Goal: Transaction & Acquisition: Purchase product/service

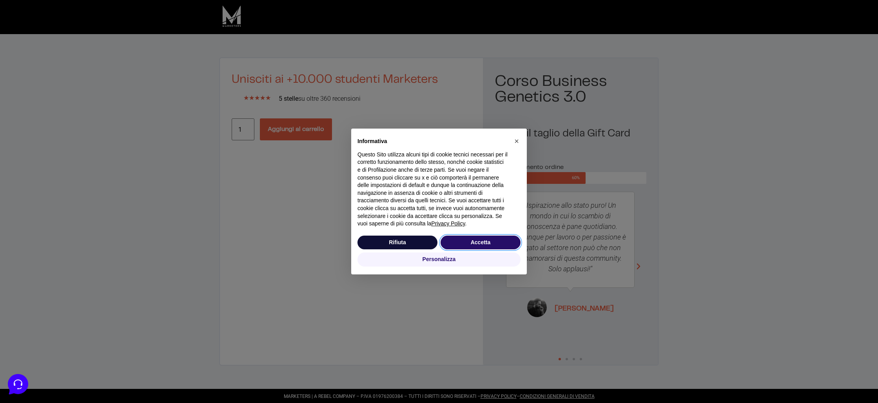
click at [488, 243] on button "Accetta" at bounding box center [481, 243] width 80 height 14
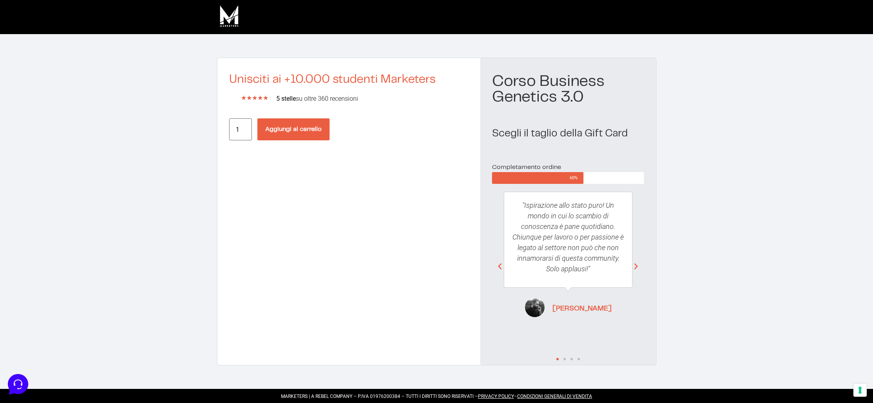
click at [550, 210] on p ""Ispirazione allo stato puro! Un mondo in cui lo scambio di conoscenza è pane q…" at bounding box center [568, 237] width 112 height 74
click at [310, 131] on button "Aggiungi al carrello" at bounding box center [293, 129] width 72 height 22
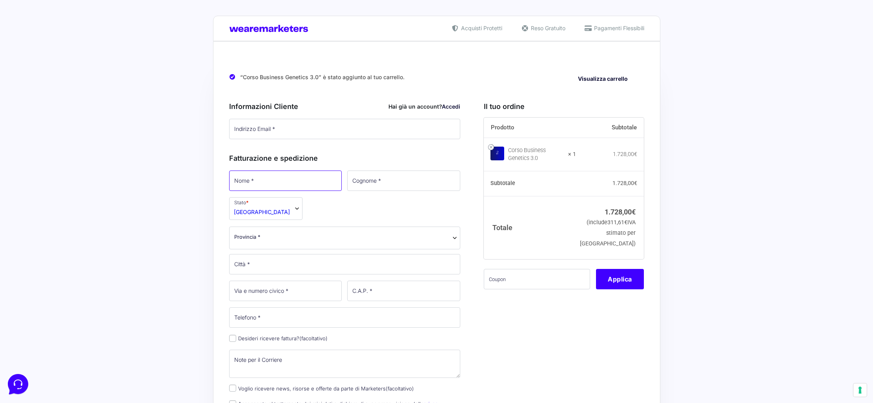
click at [293, 178] on input "Nome *" at bounding box center [285, 181] width 113 height 20
type input "Giovanni"
click at [422, 182] on input "Cognome *" at bounding box center [403, 181] width 113 height 20
type input "Brancalion Spadon"
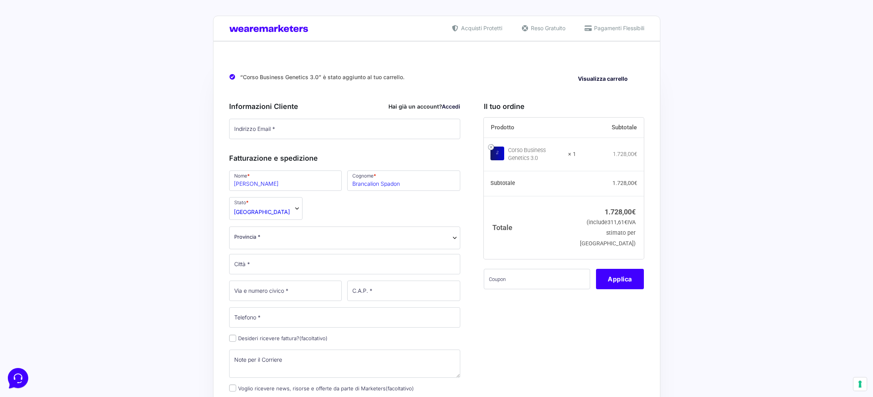
click at [453, 240] on b "Provincia" at bounding box center [454, 238] width 6 height 6
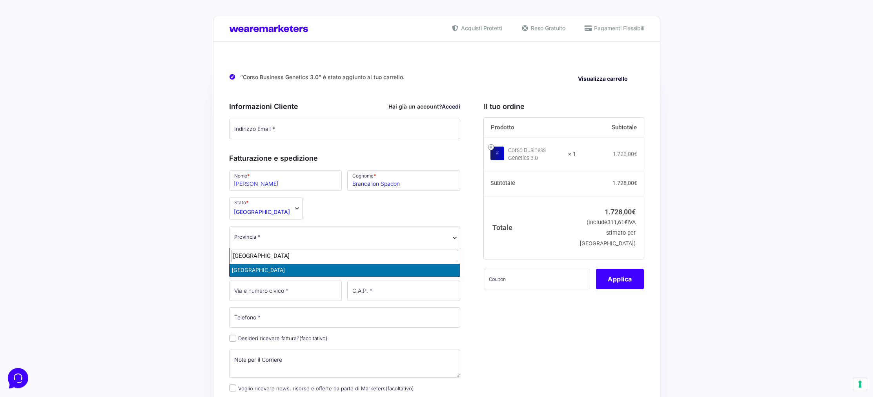
type input "venezia"
select select "VE"
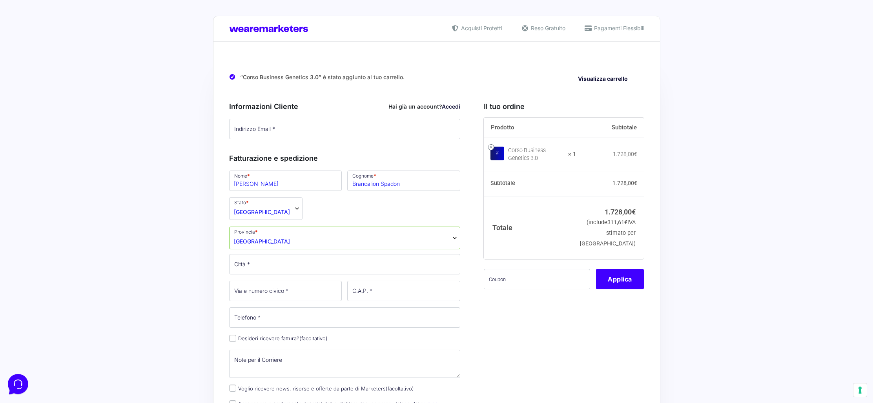
drag, startPoint x: 229, startPoint y: 29, endPoint x: 216, endPoint y: 14, distance: 19.4
drag, startPoint x: 326, startPoint y: 32, endPoint x: 228, endPoint y: 29, distance: 98.5
click at [228, 29] on div "Acquisti Protetti Reso Gratuito Pagamenti Flessibili" at bounding box center [436, 28] width 447 height 25
drag, startPoint x: 244, startPoint y: 20, endPoint x: 311, endPoint y: 28, distance: 67.2
click at [247, 20] on div "Acquisti Protetti Reso Gratuito Pagamenti Flessibili" at bounding box center [436, 28] width 447 height 25
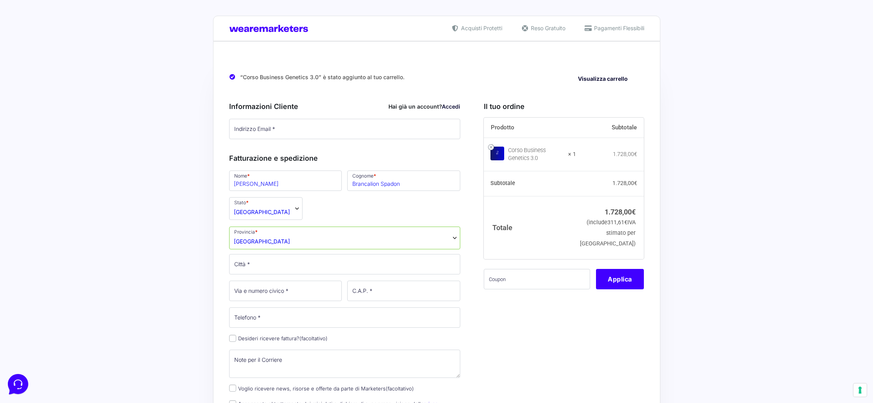
click at [320, 27] on div "Acquisti Protetti Reso Gratuito Pagamenti Flessibili" at bounding box center [436, 28] width 447 height 25
click at [283, 271] on input "Città *" at bounding box center [344, 264] width 231 height 20
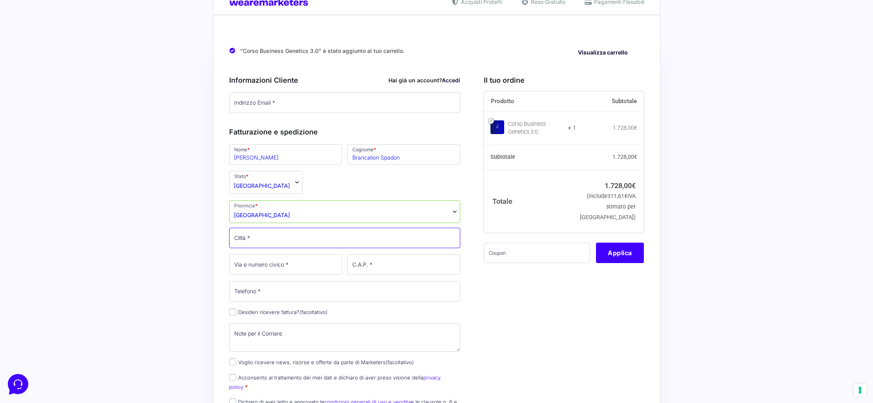
scroll to position [26, 0]
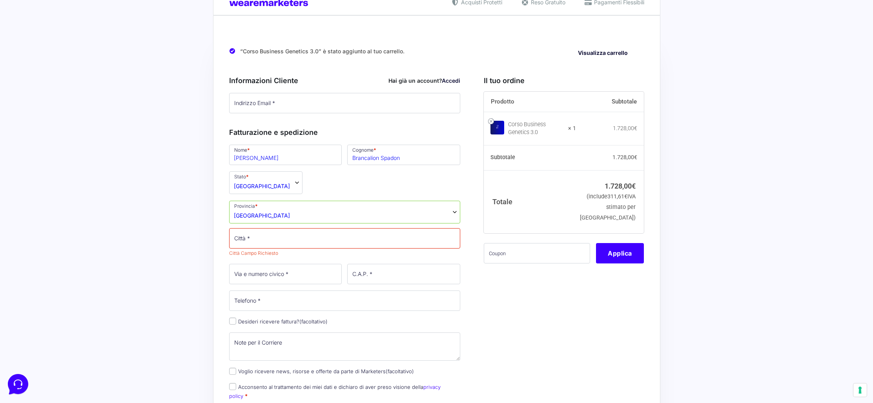
drag, startPoint x: 542, startPoint y: 310, endPoint x: 521, endPoint y: 303, distance: 21.9
click at [541, 311] on div "Il tuo ordine Prodotto Subtotale Corso Business Genetics 3.0 × 1 1.728,00 € Sub…" at bounding box center [561, 398] width 166 height 662
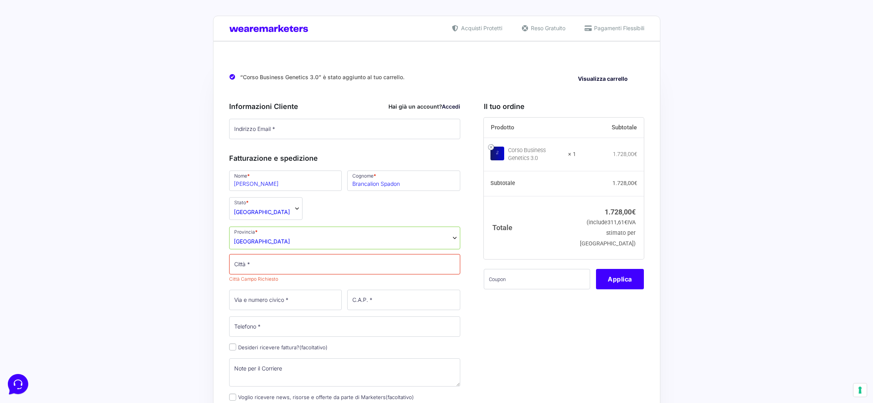
scroll to position [15, 0]
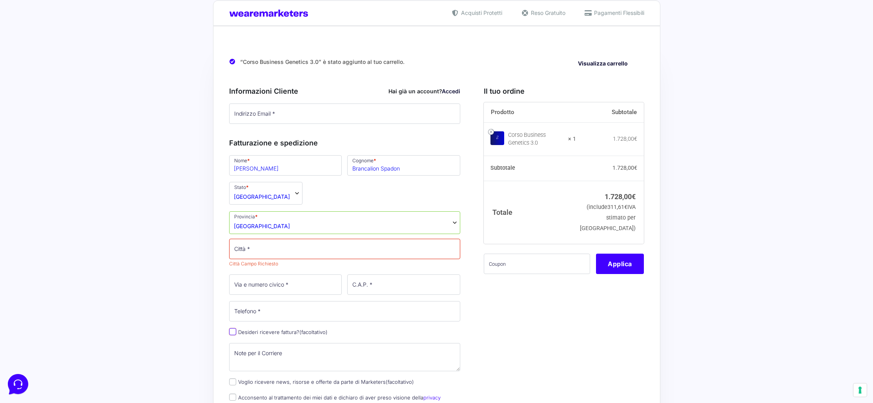
click at [231, 333] on input "Desideri ricevere fattura? (facoltativo)" at bounding box center [232, 331] width 7 height 7
checkbox input "true"
select select "IT"
type input "0000000"
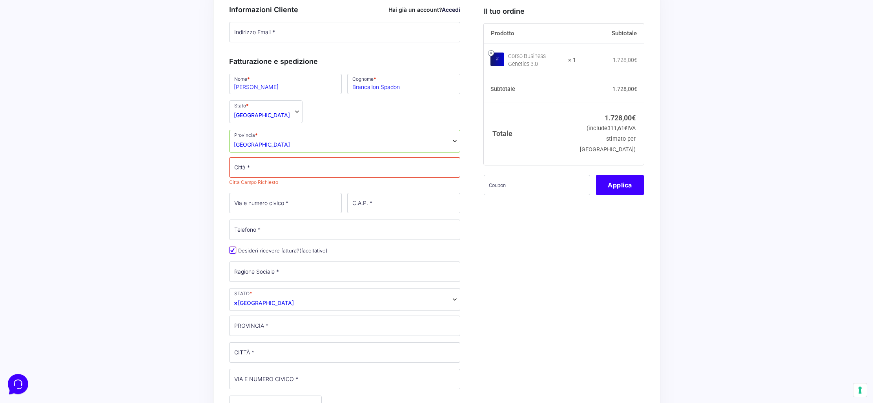
scroll to position [148, 0]
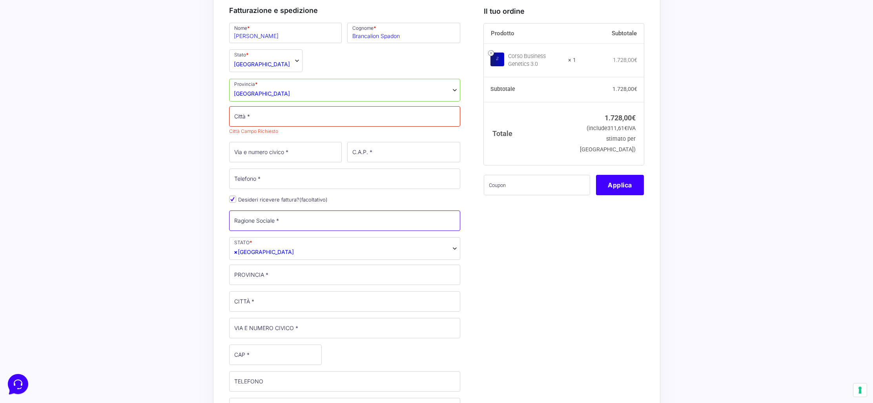
click at [313, 222] on input "Ragione Sociale *" at bounding box center [344, 221] width 231 height 20
type input "PORTO4 S.R.L."
type input "amministrazione@porto4hub.it"
type input "Mira"
type input "5"
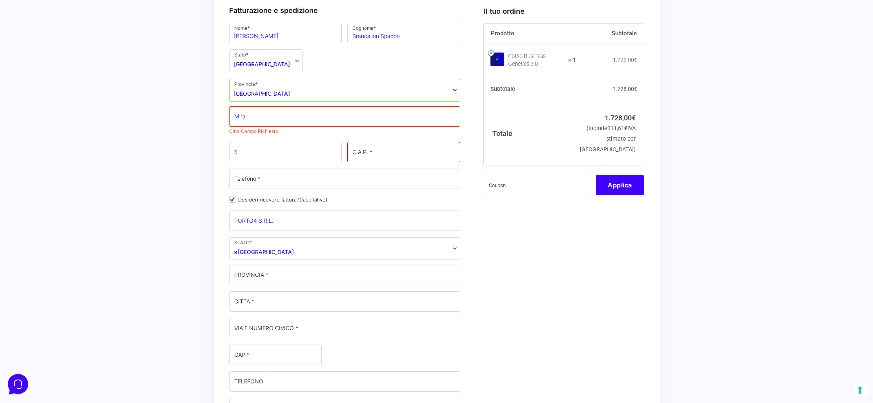
type input "30034"
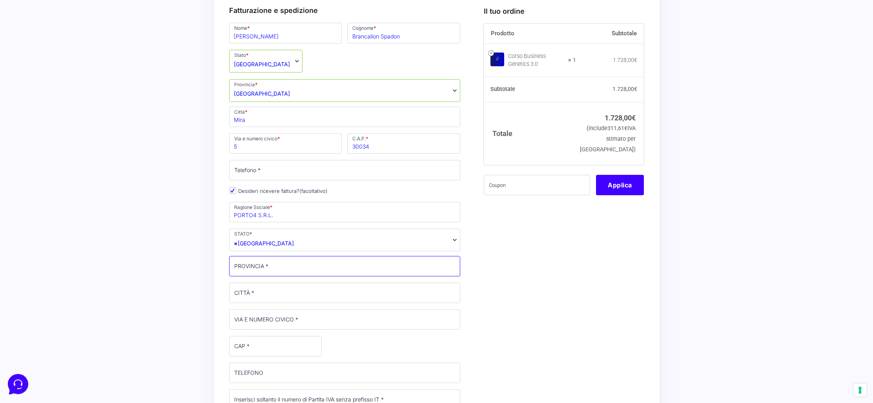
click at [274, 269] on input "PROVINCIA *" at bounding box center [344, 266] width 231 height 20
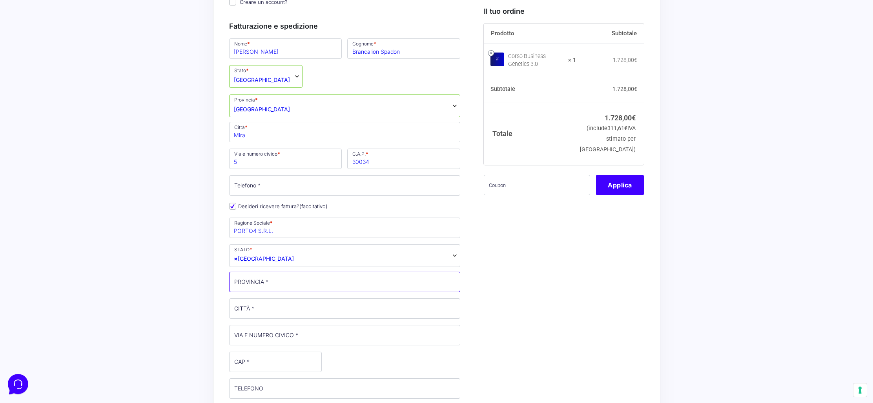
scroll to position [164, 0]
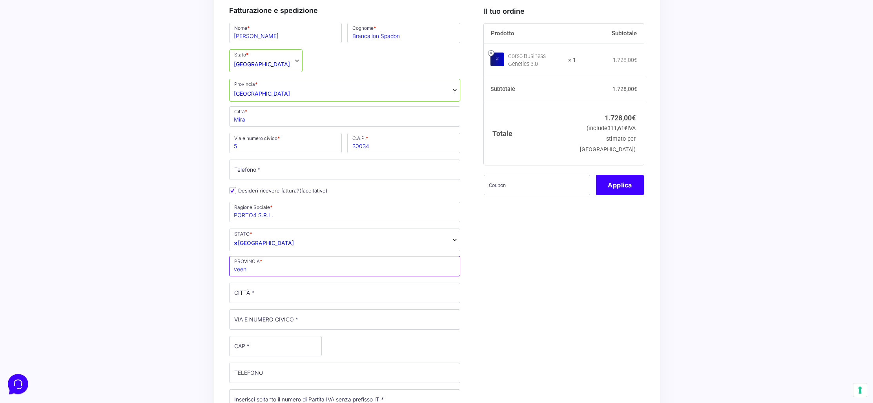
drag, startPoint x: 257, startPoint y: 271, endPoint x: 212, endPoint y: 269, distance: 45.1
click at [215, 269] on div "“Corso Business Genetics 3.0” è stato aggiunto al tuo carrello. Visualizza carr…" at bounding box center [436, 381] width 447 height 1007
type input "VENEZIA"
click at [251, 291] on input "CITTÀ *" at bounding box center [344, 293] width 231 height 20
type input "MIRA"
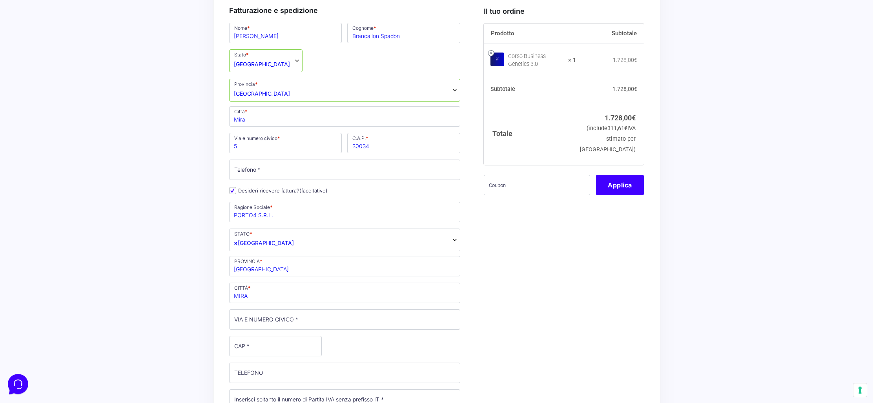
click at [594, 320] on div "Il tuo ordine Prodotto Subtotale Corso Business Genetics 3.0 × 1 1.728,00 € Sub…" at bounding box center [561, 397] width 166 height 936
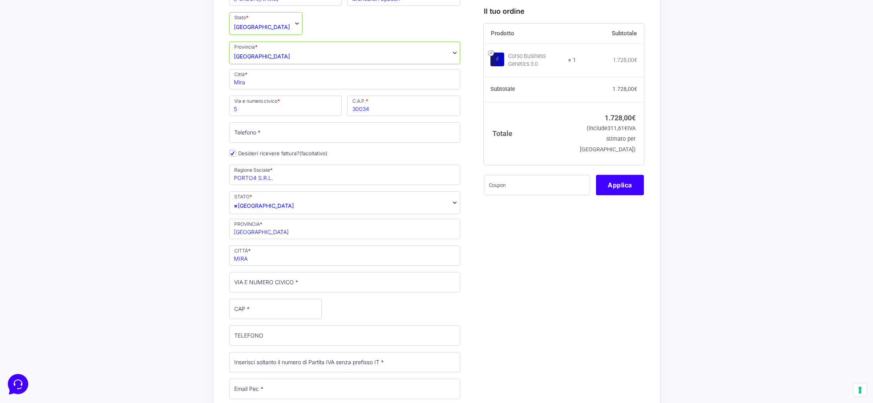
scroll to position [214, 0]
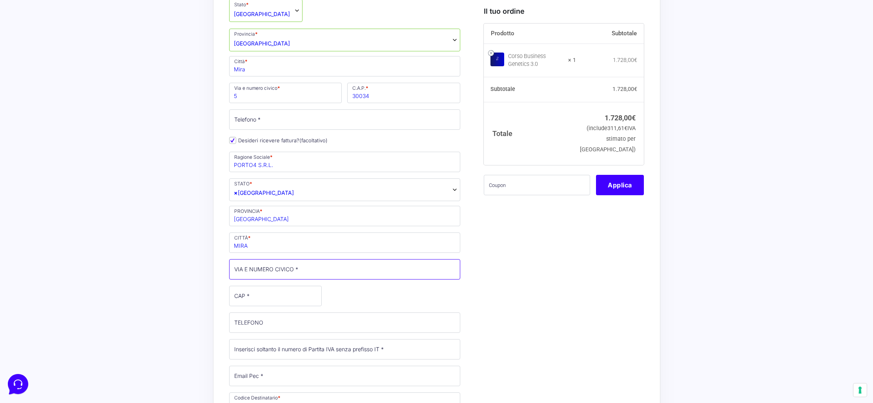
click at [293, 270] on input "VIA E NUMERO CIVICO *" at bounding box center [344, 269] width 231 height 20
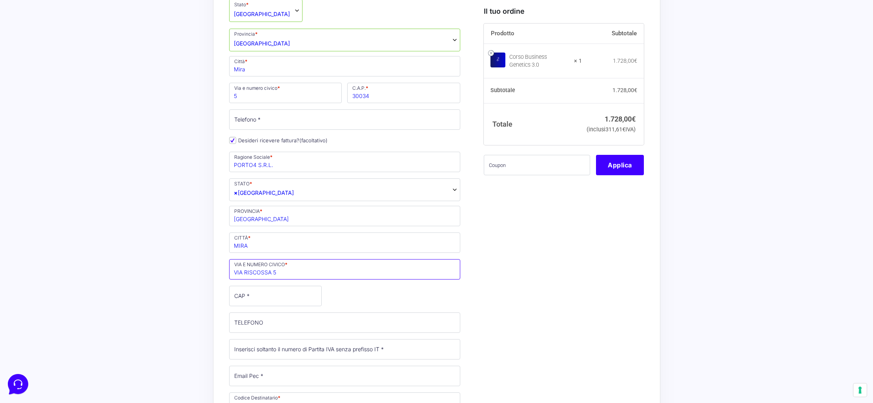
type input "VIA RISCOSSA 5"
drag, startPoint x: 547, startPoint y: 244, endPoint x: 398, endPoint y: 224, distance: 151.2
click at [547, 244] on div "Il tuo ordine Prodotto Subtotale Corso Business Genetics 3.0 × 1 1.728,00 € Sub…" at bounding box center [561, 347] width 166 height 936
click at [242, 292] on input "CAP *" at bounding box center [275, 296] width 93 height 20
type input "30034"
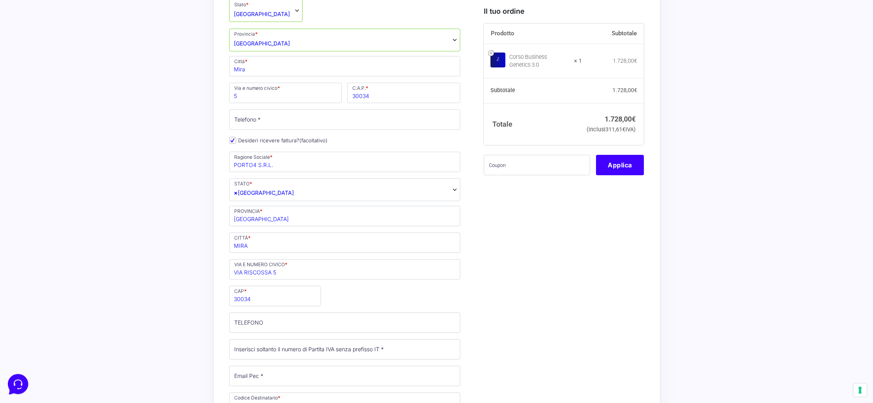
click at [560, 327] on div "Il tuo ordine Prodotto Subtotale Corso Business Genetics 3.0 × 1 1.728,00 € Sub…" at bounding box center [561, 347] width 166 height 936
click at [278, 350] on input "Partita Iva *" at bounding box center [344, 349] width 231 height 20
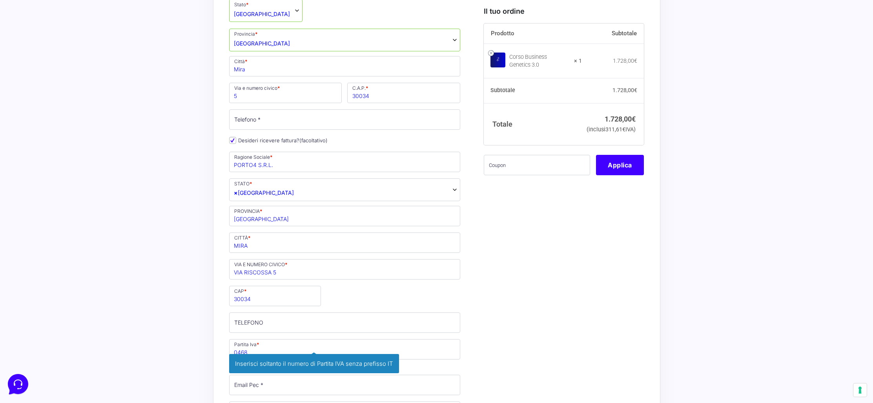
click at [598, 295] on div "Il tuo ordine Prodotto Subtotale Corso Business Genetics 3.0 × 1 1.728,00 € Sub…" at bounding box center [561, 351] width 166 height 945
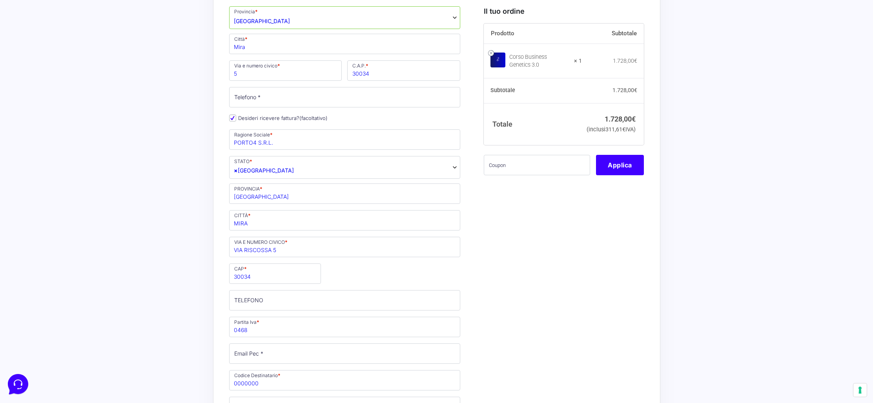
scroll to position [242, 0]
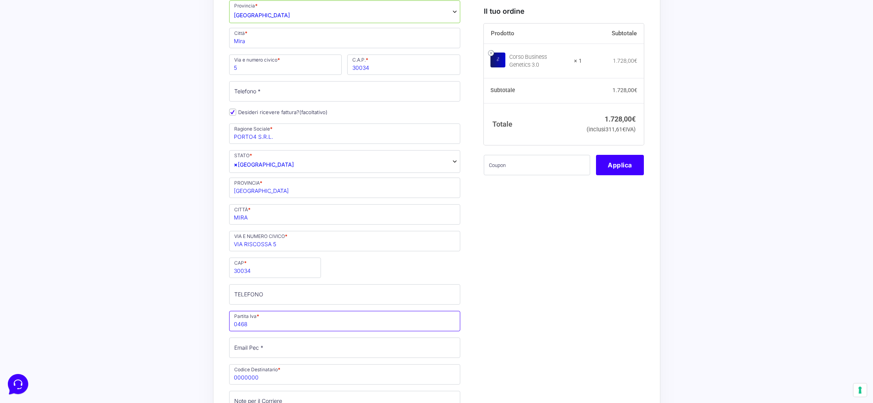
click at [264, 325] on input "0468" at bounding box center [344, 321] width 231 height 20
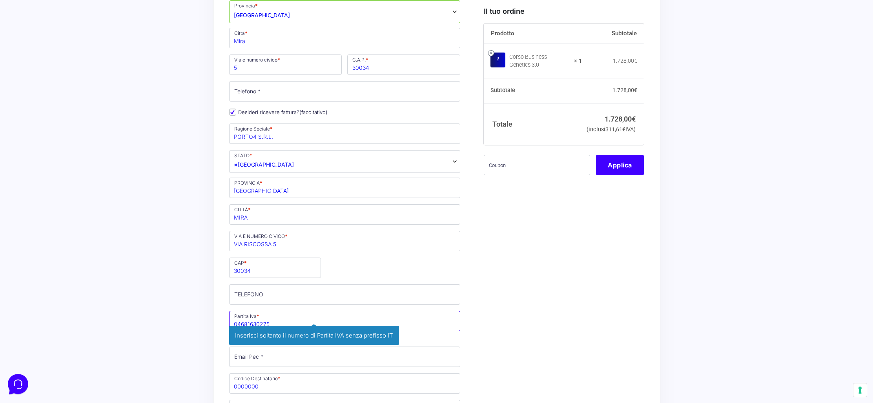
click at [294, 320] on input "04681630275" at bounding box center [344, 321] width 231 height 20
type input "04681630275"
drag, startPoint x: 550, startPoint y: 389, endPoint x: 406, endPoint y: 349, distance: 149.3
click at [539, 384] on div "Il tuo ordine Prodotto Subtotale Corso Business Genetics 3.0 × 1 1.728,00 € Sub…" at bounding box center [561, 323] width 166 height 945
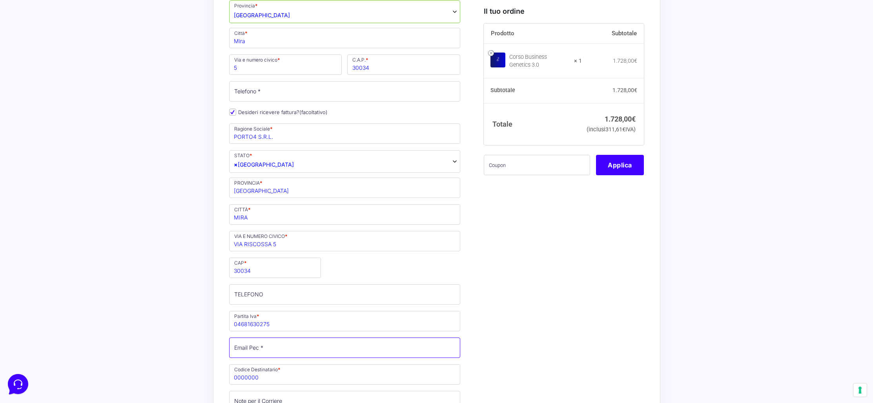
click at [263, 345] on input "Email Pec *" at bounding box center [344, 348] width 231 height 20
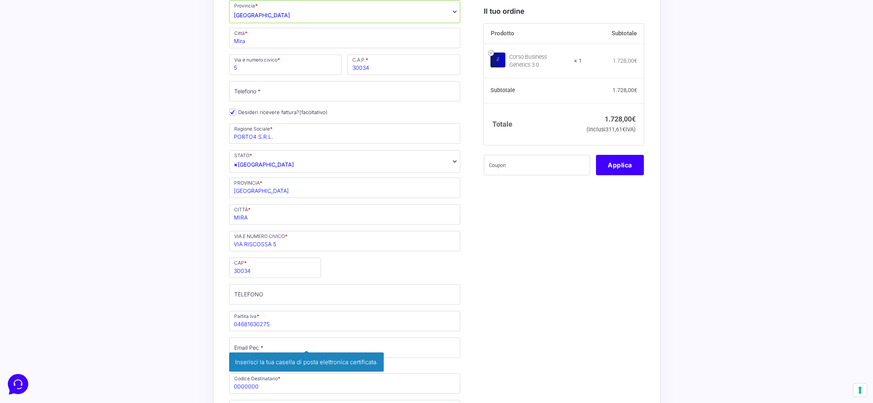
drag, startPoint x: 550, startPoint y: 311, endPoint x: 565, endPoint y: 303, distance: 17.4
click at [550, 311] on div "Il tuo ordine Prodotto Subtotale Corso Business Genetics 3.0 × 1 1.728,00 € Sub…" at bounding box center [561, 323] width 166 height 945
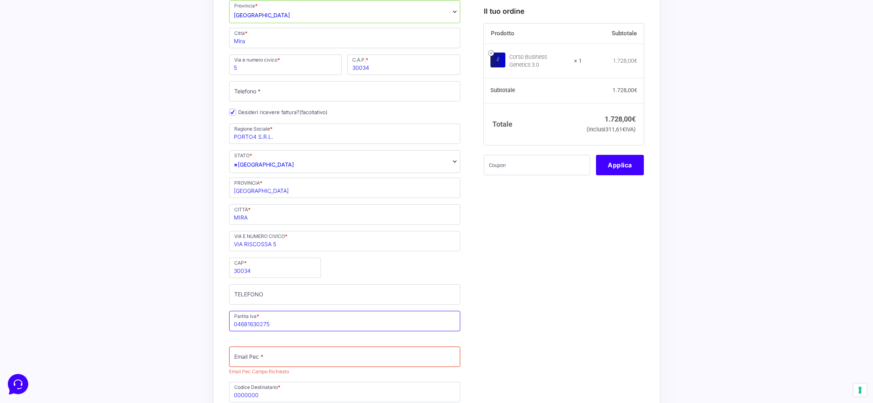
click at [305, 322] on input "04681630275" at bounding box center [344, 321] width 231 height 20
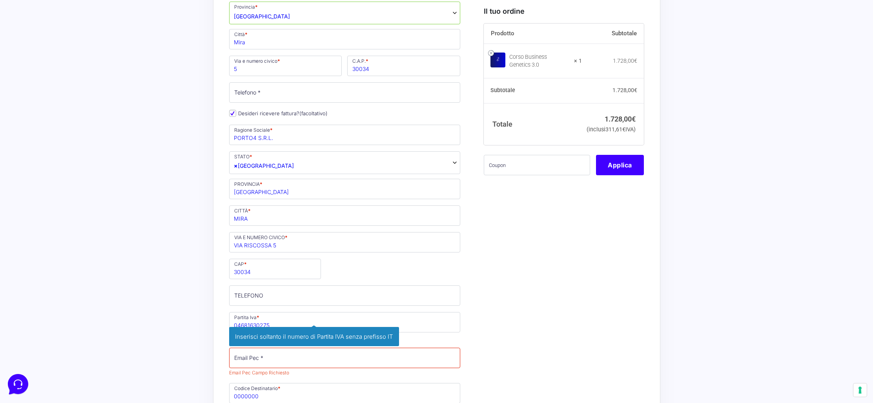
click at [587, 243] on div "Il tuo ordine Prodotto Subtotale Corso Business Genetics 3.0 × 1 1.728,00 € Sub…" at bounding box center [561, 329] width 166 height 954
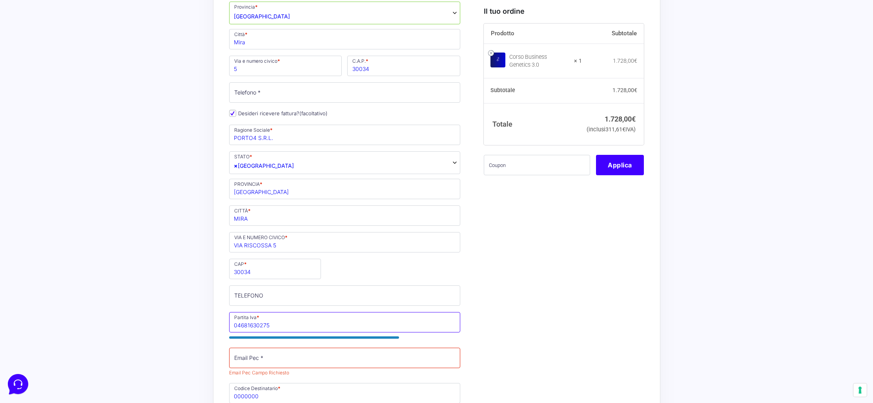
drag, startPoint x: 284, startPoint y: 325, endPoint x: 270, endPoint y: 327, distance: 14.6
click at [270, 327] on input "04681630275" at bounding box center [344, 322] width 231 height 20
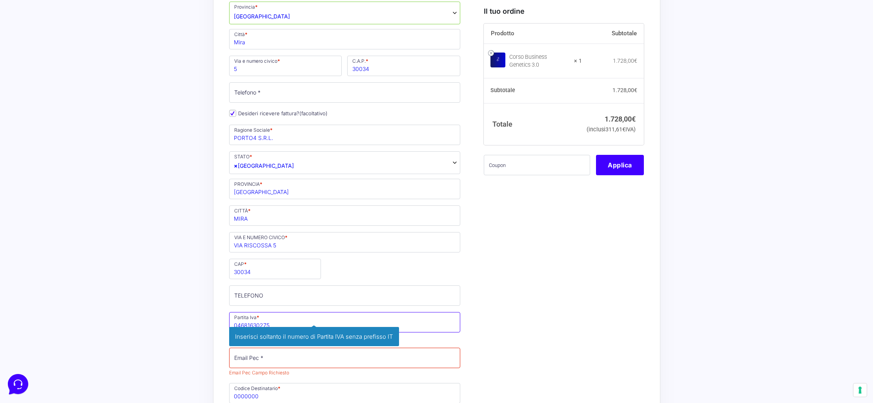
click at [284, 325] on input "04681630275" at bounding box center [344, 322] width 231 height 20
click at [298, 359] on p "Email Pec * Email Pec Campo Richiesto Inserisci la tua casella di posta elettro…" at bounding box center [344, 363] width 237 height 32
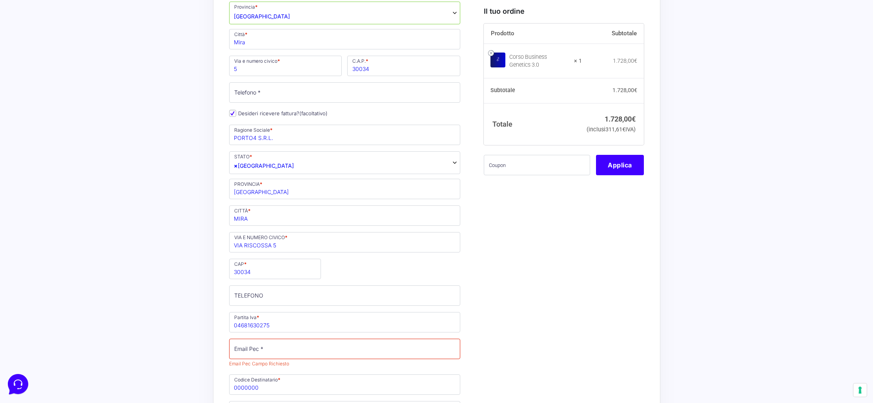
click at [182, 344] on div "Acquisti Protetti Reso Gratuito Pagamenti Flessibili “Corso Business Genetics 3…" at bounding box center [436, 308] width 873 height 1098
drag, startPoint x: 257, startPoint y: 350, endPoint x: 280, endPoint y: 357, distance: 24.3
click at [257, 350] on input "Email Pec *" at bounding box center [344, 349] width 231 height 20
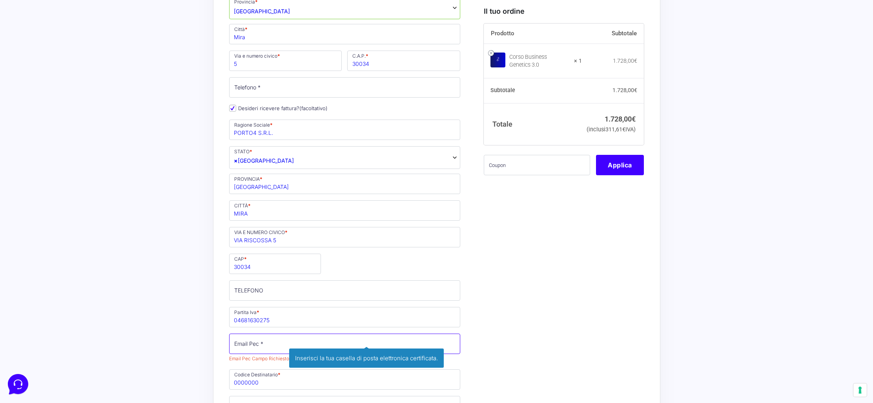
scroll to position [246, 0]
type input "porto4srl@pec"
click at [538, 287] on div "Il tuo ordine Prodotto Subtotale Corso Business Genetics 3.0 × 1 1.728,00 € Sub…" at bounding box center [561, 318] width 166 height 945
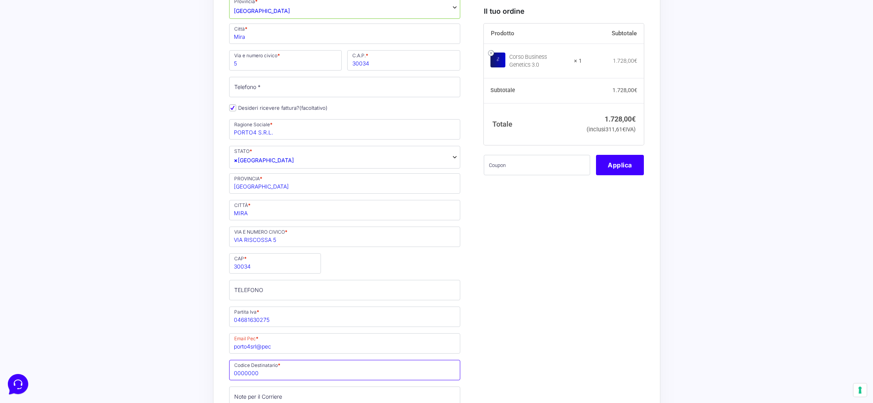
click at [260, 374] on input "0000000" at bounding box center [344, 370] width 231 height 20
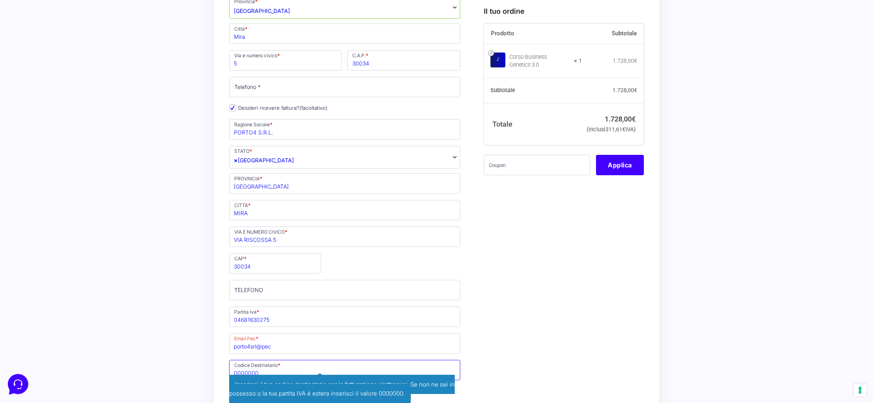
drag, startPoint x: 260, startPoint y: 374, endPoint x: 220, endPoint y: 373, distance: 39.6
click at [220, 373] on div "“Corso Business Genetics 3.0” è stato aggiunto al tuo carrello. Visualizza carr…" at bounding box center [436, 307] width 447 height 1025
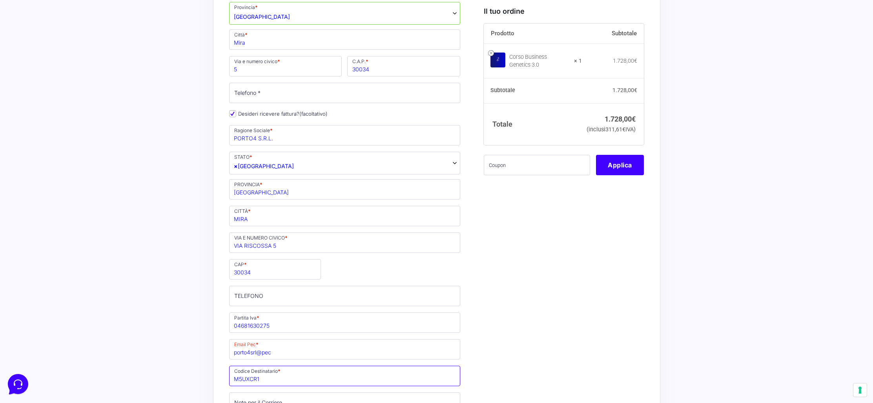
type input "M5UXCR1"
click at [533, 358] on div "Il tuo ordine Prodotto Subtotale Corso Business Genetics 3.0 × 1 1.728,00 € Sub…" at bounding box center [561, 321] width 166 height 936
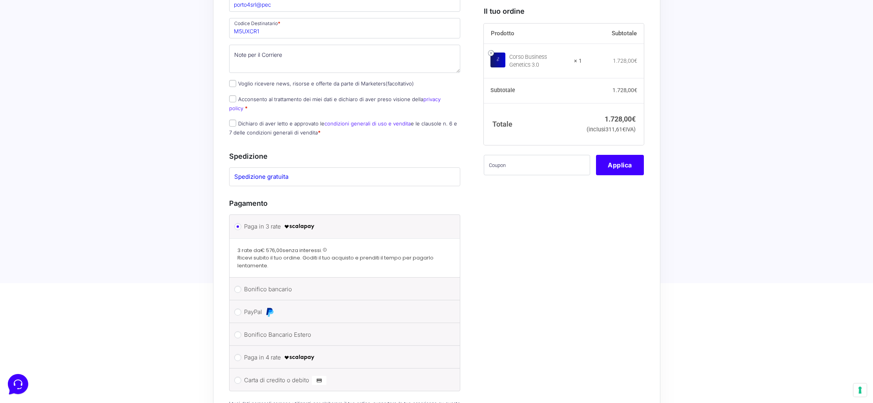
scroll to position [604, 0]
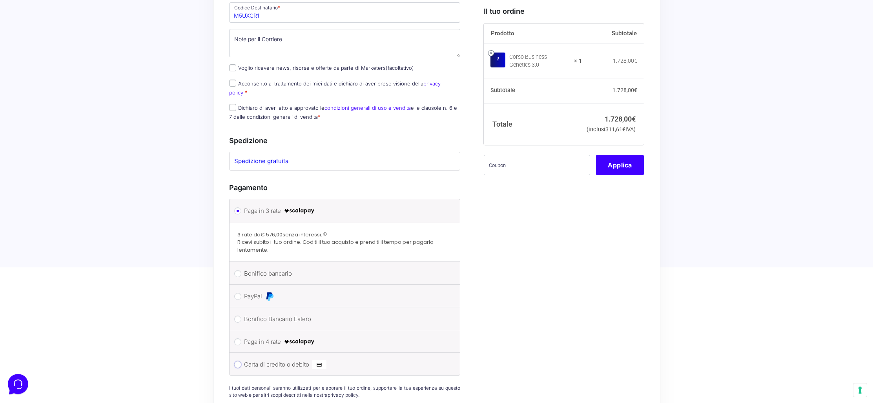
click at [238, 361] on input "Carta di credito o debito" at bounding box center [237, 364] width 7 height 7
radio input "true"
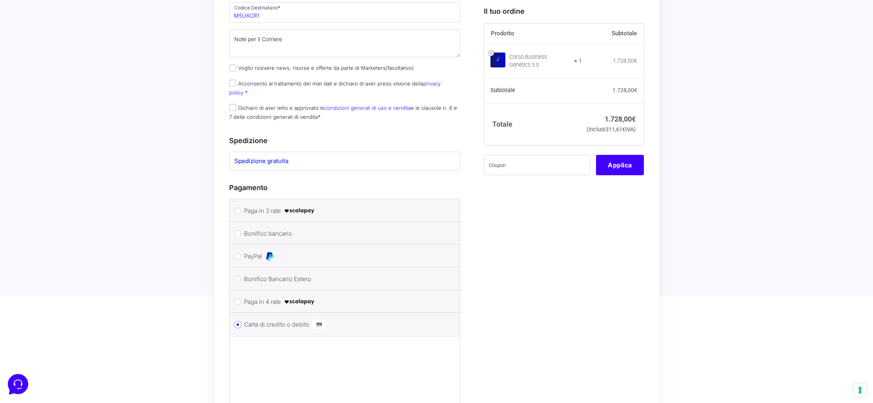
click at [239, 321] on input "Carta di credito o debito" at bounding box center [237, 324] width 7 height 7
click at [235, 230] on input "Bonifico bancario" at bounding box center [237, 233] width 7 height 7
radio input "true"
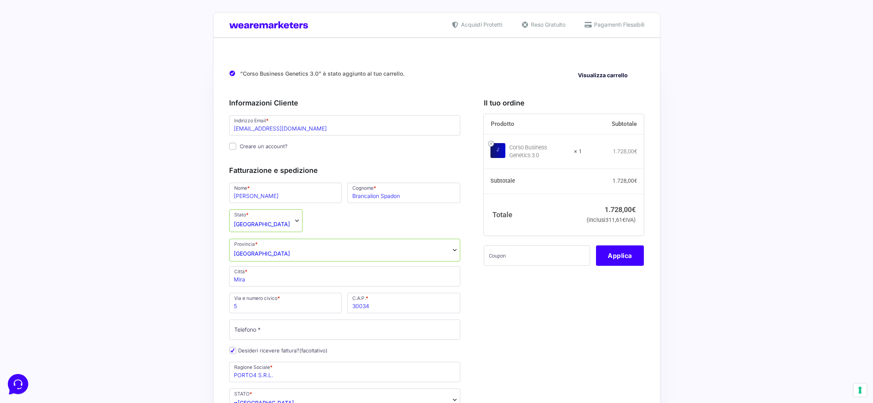
scroll to position [0, 0]
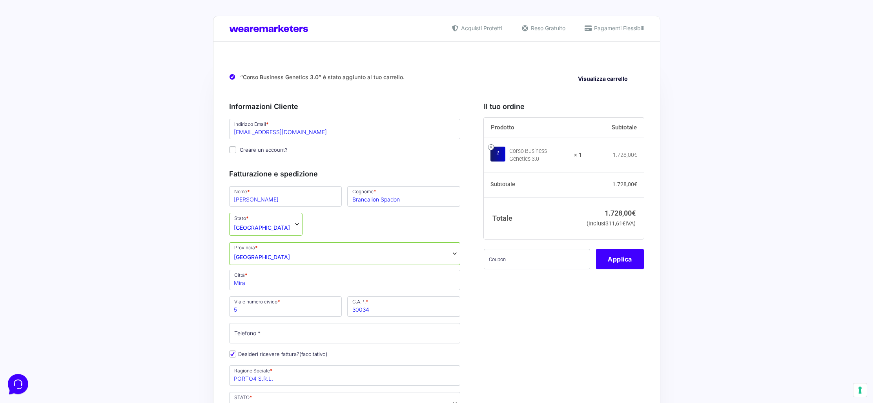
click at [233, 151] on input "Creare un account?" at bounding box center [232, 149] width 7 height 7
checkbox input "true"
drag, startPoint x: 306, startPoint y: 135, endPoint x: 313, endPoint y: 135, distance: 6.7
click at [309, 135] on input "amministrazione@porto4hub.it" at bounding box center [344, 129] width 231 height 20
click at [307, 131] on input "amministrazione@porto4.it" at bounding box center [344, 129] width 231 height 20
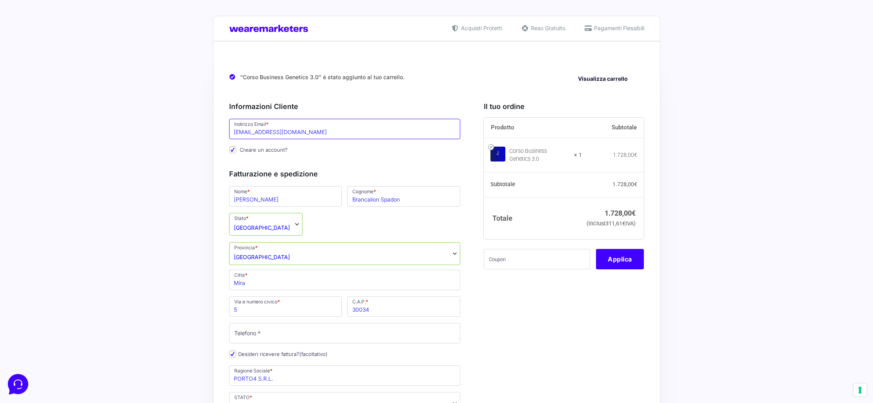
type input "amministrazione@porto4.it"
click at [301, 335] on input "Telefono *" at bounding box center [344, 333] width 231 height 20
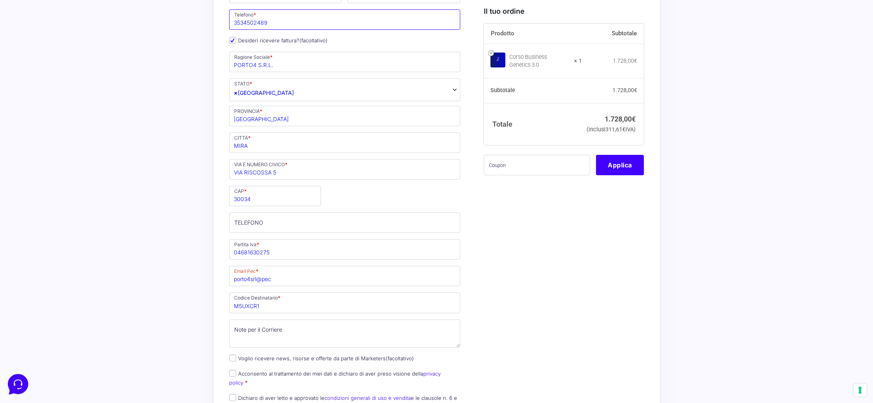
scroll to position [328, 0]
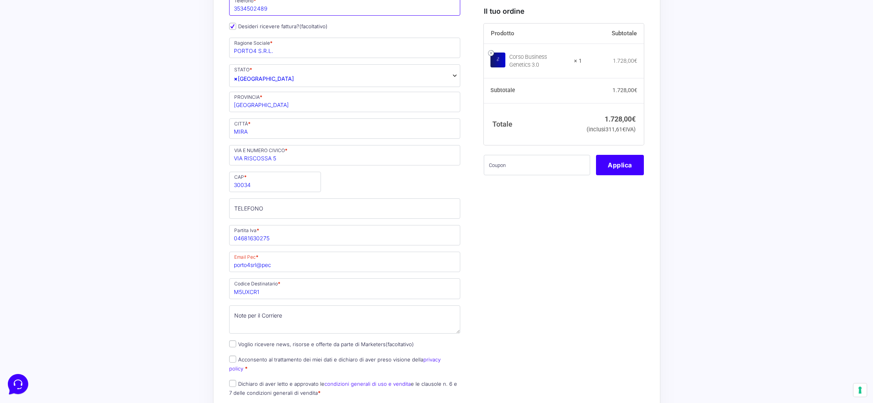
type input "3534502489"
click at [254, 216] on input "TELEFONO (facoltativo)" at bounding box center [344, 208] width 231 height 20
type input "0413969051"
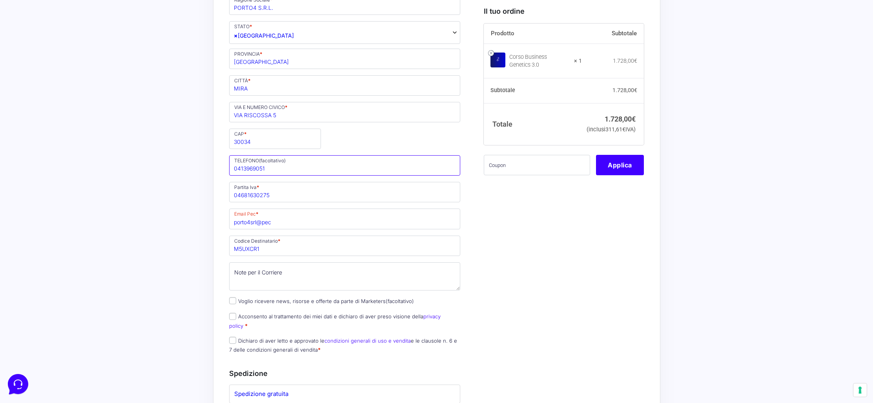
scroll to position [376, 0]
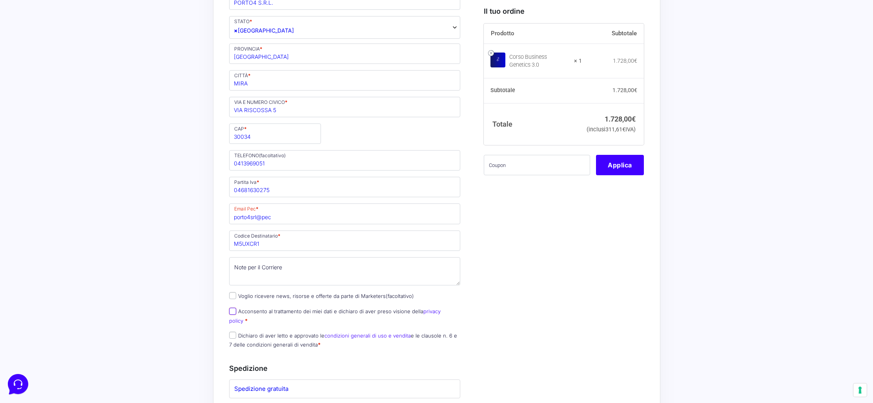
click at [229, 313] on input "Acconsento al trattamento dei miei dati e dichiaro di aver preso visione della …" at bounding box center [232, 311] width 7 height 7
checkbox input "true"
click at [231, 332] on input "Dichiaro di aver letto e approvato le condizioni generali di uso e vendita e le…" at bounding box center [232, 335] width 7 height 7
checkbox input "true"
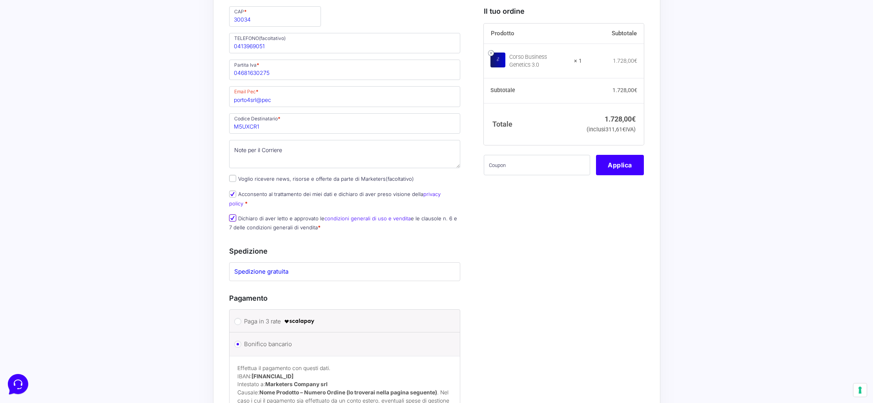
scroll to position [509, 0]
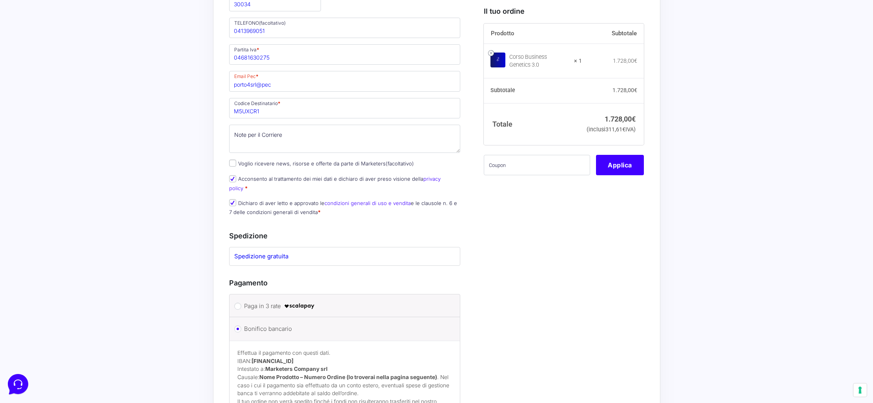
click at [318, 252] on label "Spedizione gratuita" at bounding box center [344, 256] width 221 height 9
click at [291, 252] on label "Spedizione gratuita" at bounding box center [344, 256] width 221 height 9
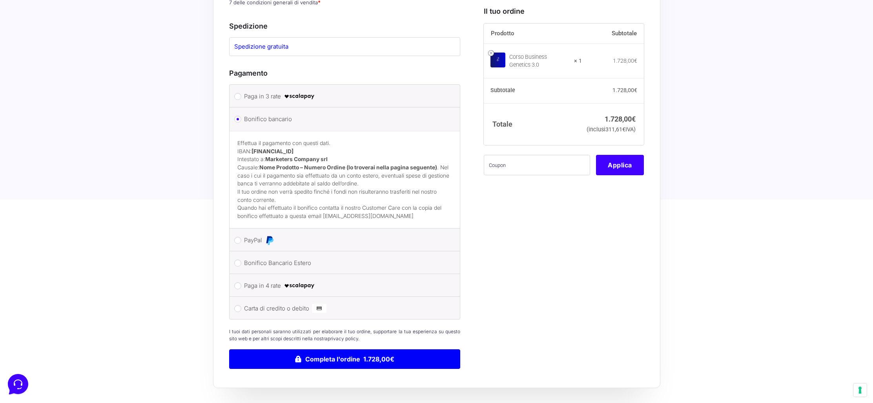
scroll to position [719, 0]
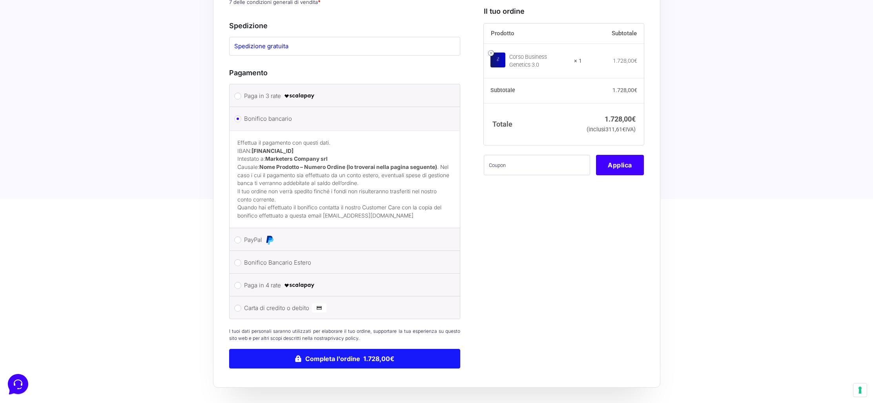
click at [341, 352] on button "Completa l'ordine 1.728,00€" at bounding box center [344, 359] width 231 height 20
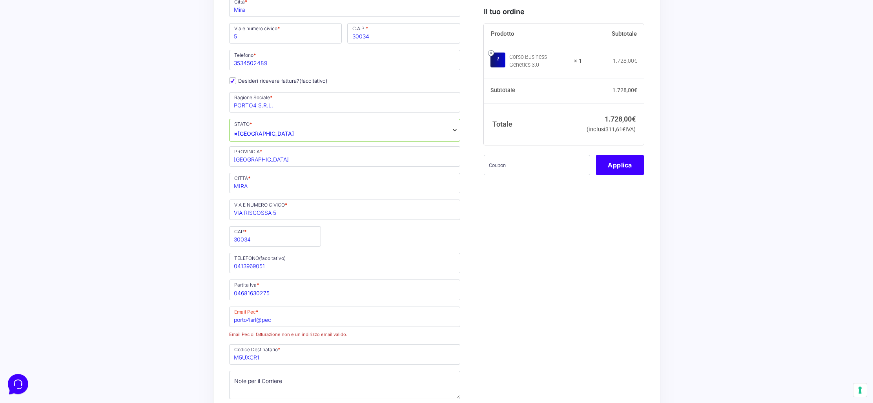
scroll to position [283, 0]
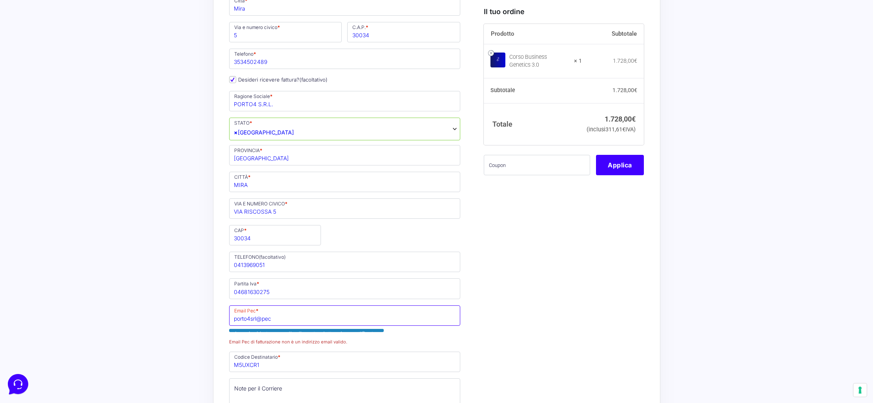
click at [286, 320] on input "porto4srl@pec" at bounding box center [344, 315] width 231 height 20
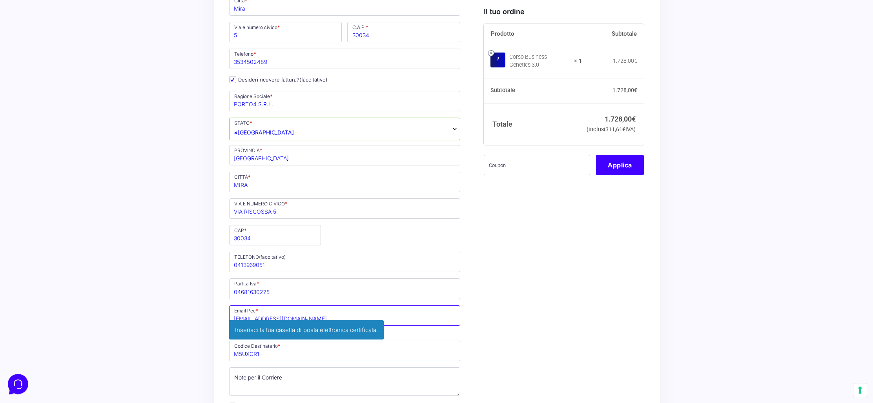
type input "porto4srl@pec.it"
click at [549, 315] on div "Il tuo ordine Prodotto Subtotale Corso Business Genetics 3.0 × 1 1.728,00 € Sub…" at bounding box center [561, 320] width 166 height 1004
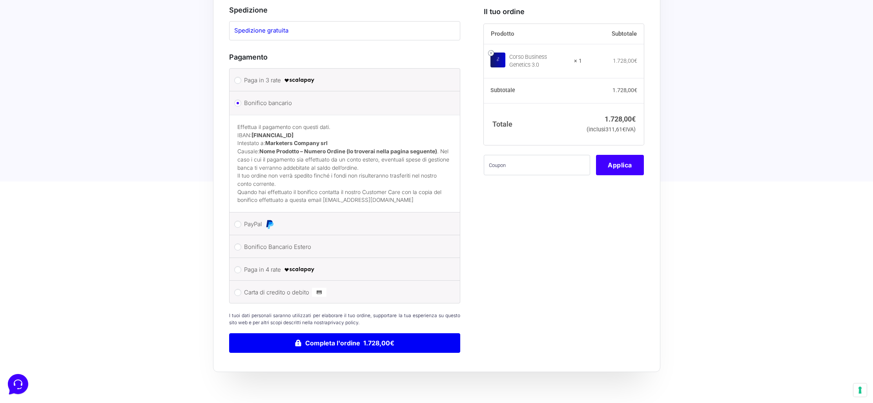
scroll to position [743, 0]
click at [356, 336] on button "Completa l'ordine 1.728,00€" at bounding box center [344, 344] width 231 height 20
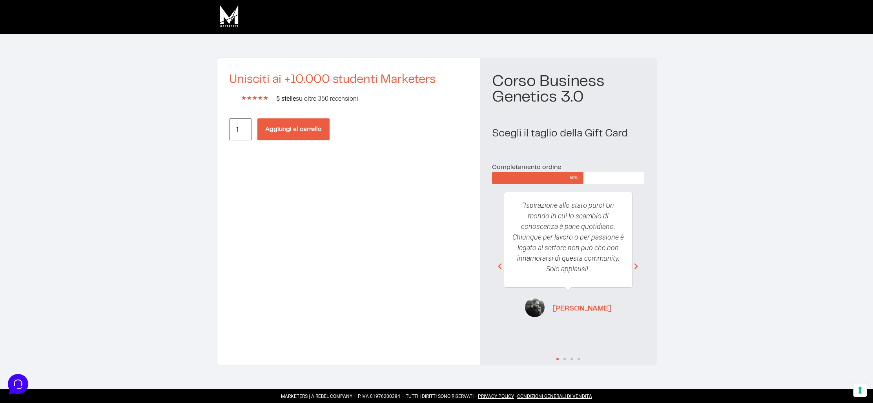
click at [574, 296] on div ""Ispirazione allo stato puro! Un mondo in cui lo scambio di conoscenza è pane q…" at bounding box center [568, 256] width 129 height 128
click at [636, 268] on icon "Next slide" at bounding box center [636, 267] width 8 height 8
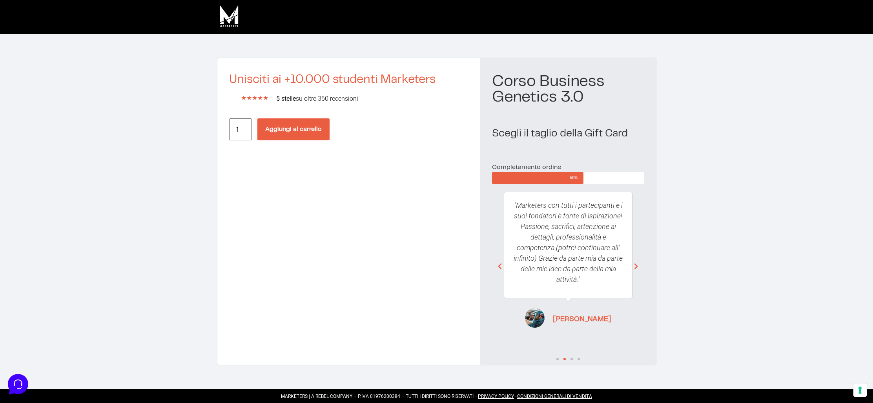
click at [636, 268] on icon "Next slide" at bounding box center [636, 267] width 8 height 8
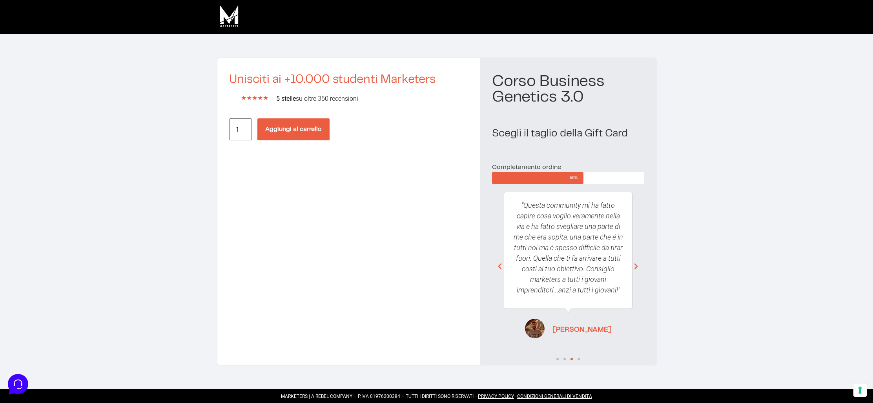
click at [636, 268] on icon "Next slide" at bounding box center [636, 267] width 8 height 8
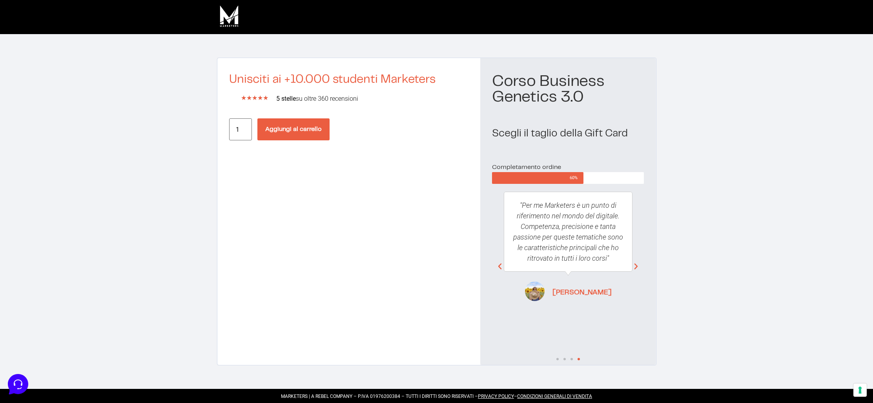
click at [636, 268] on icon "Next slide" at bounding box center [636, 267] width 8 height 8
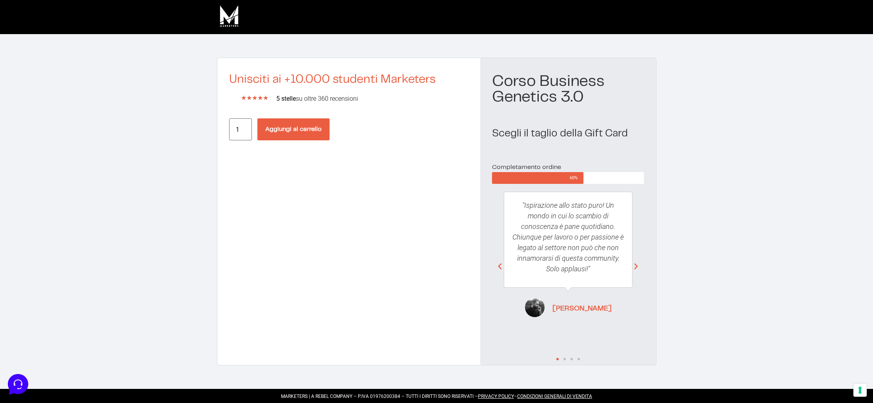
click at [636, 268] on icon "Next slide" at bounding box center [636, 267] width 8 height 8
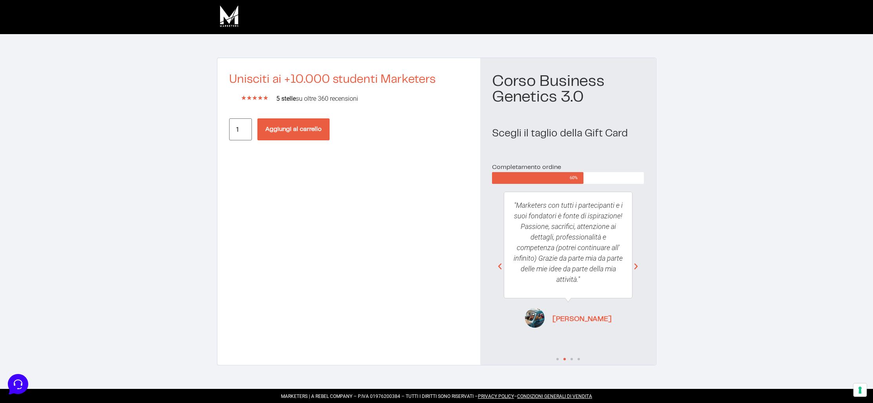
click at [636, 268] on icon "Next slide" at bounding box center [636, 267] width 8 height 8
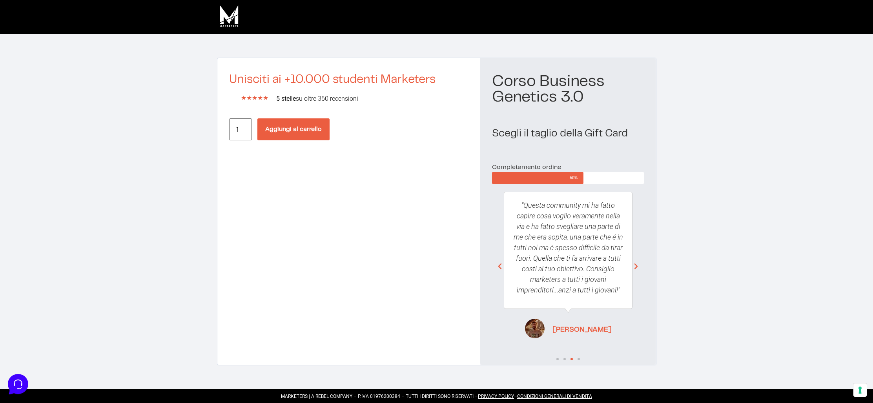
click at [272, 128] on button "Aggiungi al carrello" at bounding box center [293, 129] width 72 height 22
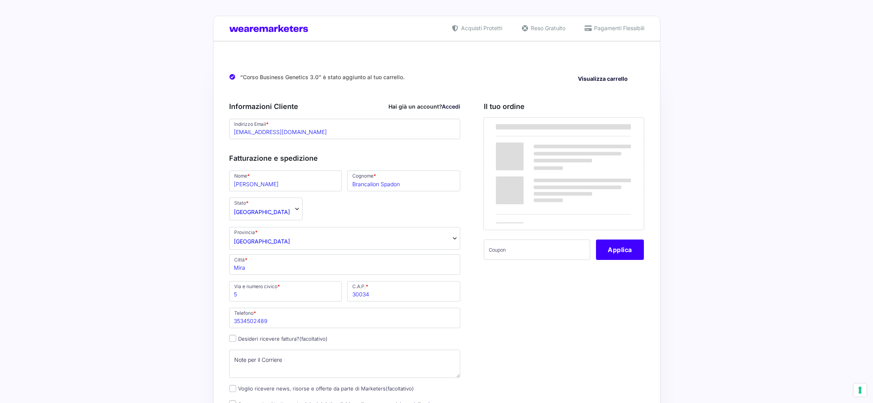
select select "VE"
